Goal: Information Seeking & Learning: Find contact information

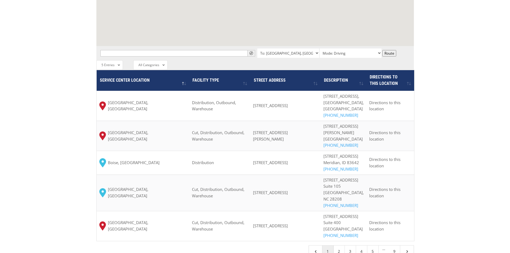
scroll to position [600, 0]
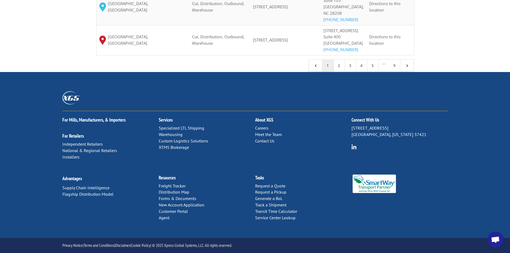
click at [282, 218] on link "Service Center Lookup" at bounding box center [275, 217] width 40 height 5
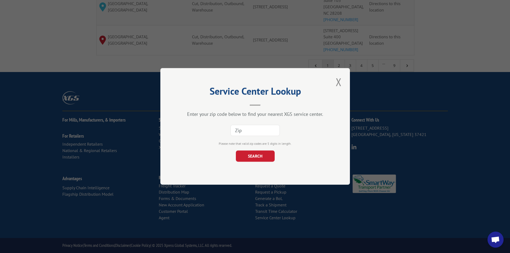
paste input "92832"
type input "92832"
click at [238, 154] on button "SEARCH" at bounding box center [255, 156] width 39 height 11
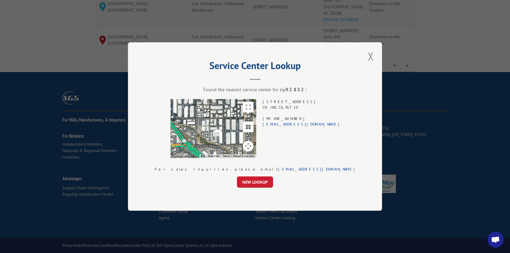
click at [306, 107] on div "[STREET_ADDRESS] (714) 523-5420 [EMAIL_ADDRESS][DOMAIN_NAME]" at bounding box center [301, 128] width 77 height 59
copy div "CHINO , CA , 91710"
